Goal: Navigation & Orientation: Find specific page/section

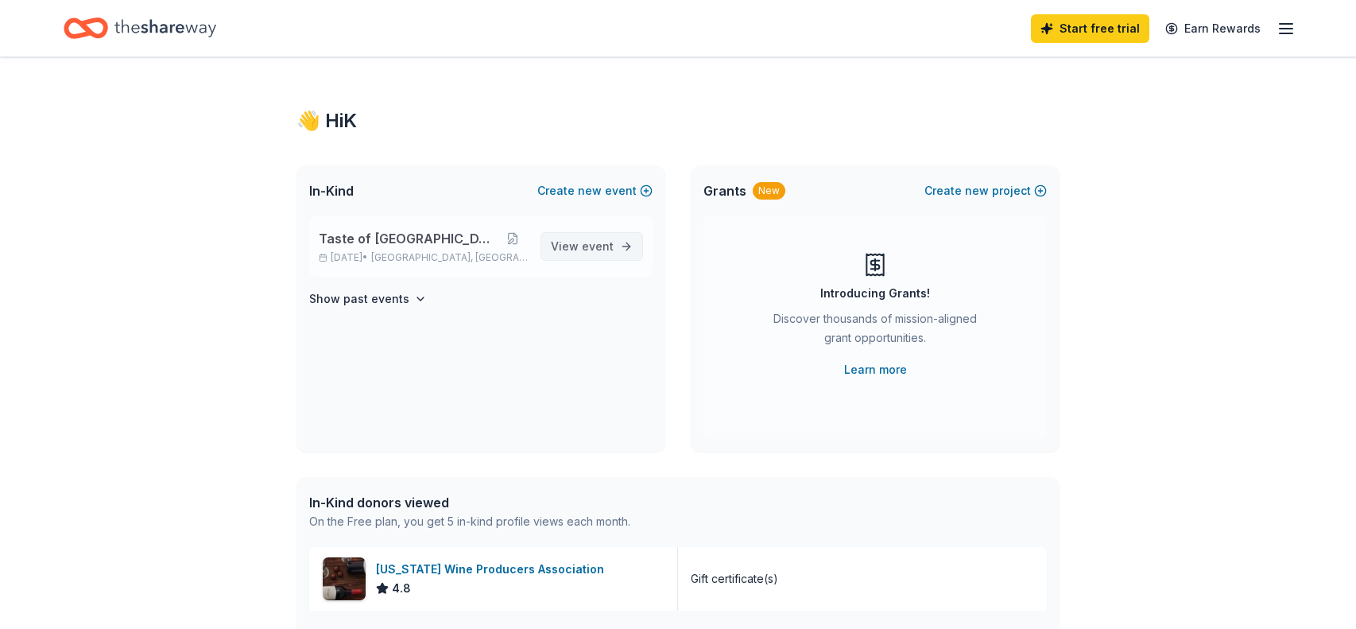
click at [586, 245] on span "event" at bounding box center [598, 246] width 32 height 14
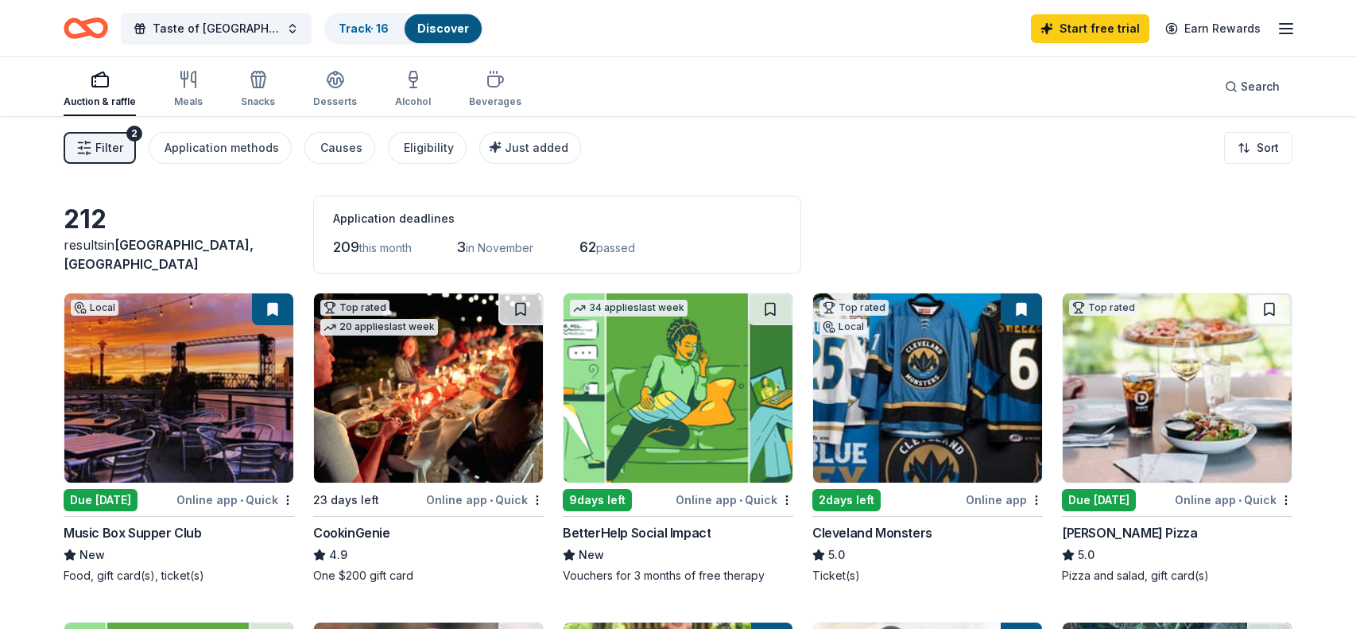
click at [459, 432] on img at bounding box center [428, 387] width 229 height 189
